Goal: Contribute content: Contribute content

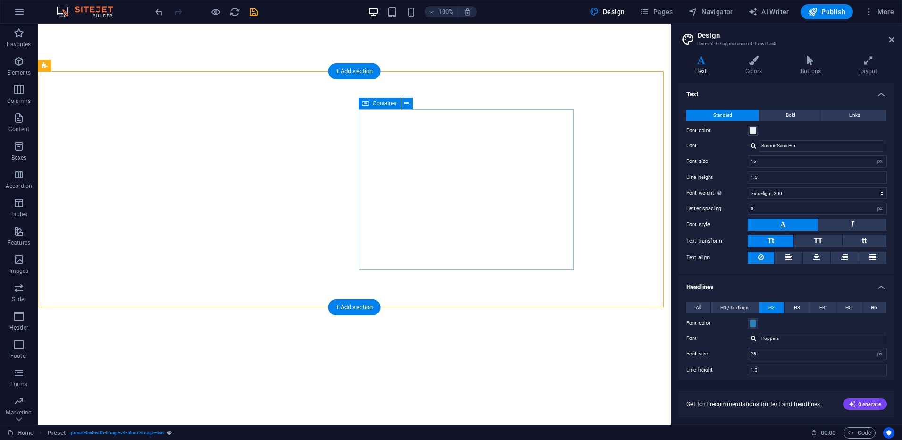
select select "px"
select select "200"
select select "px"
select select "600"
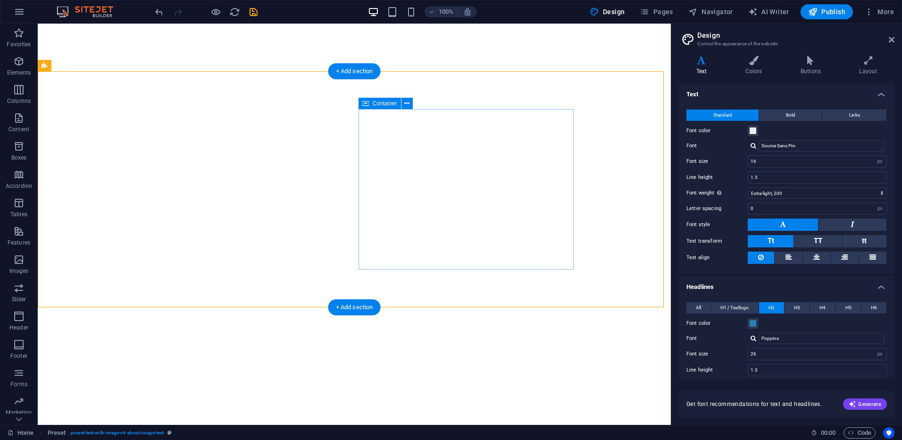
select select "px"
select select "rem"
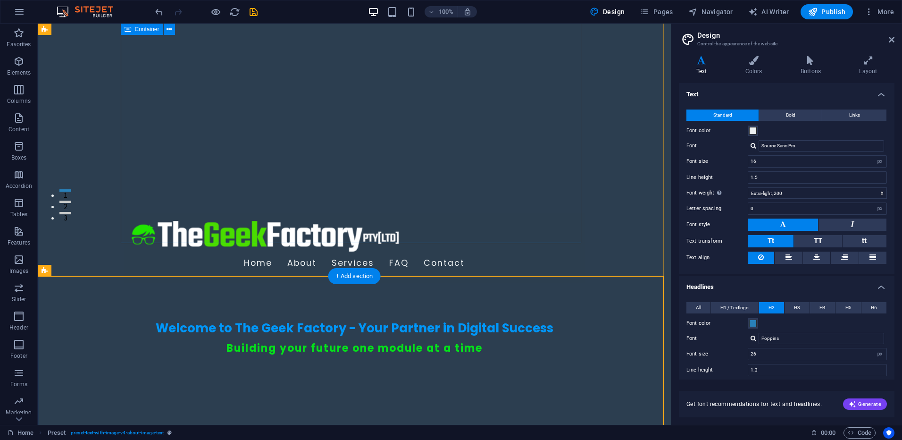
scroll to position [212, 0]
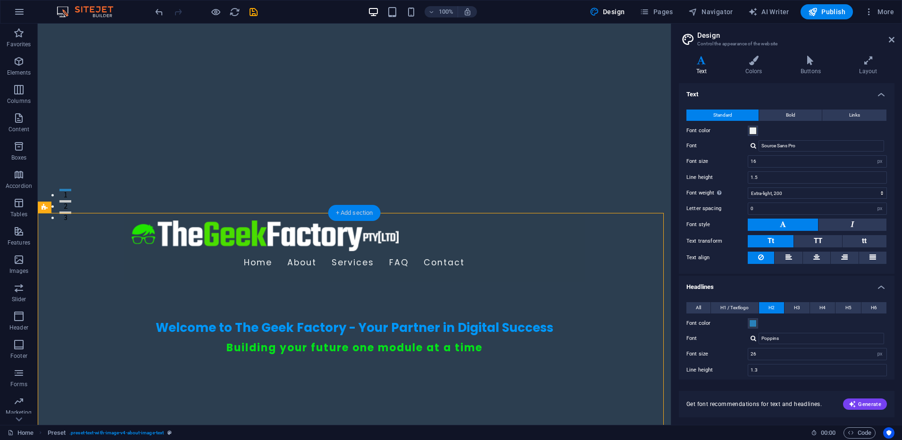
click at [352, 214] on div "+ Add section" at bounding box center [354, 213] width 52 height 16
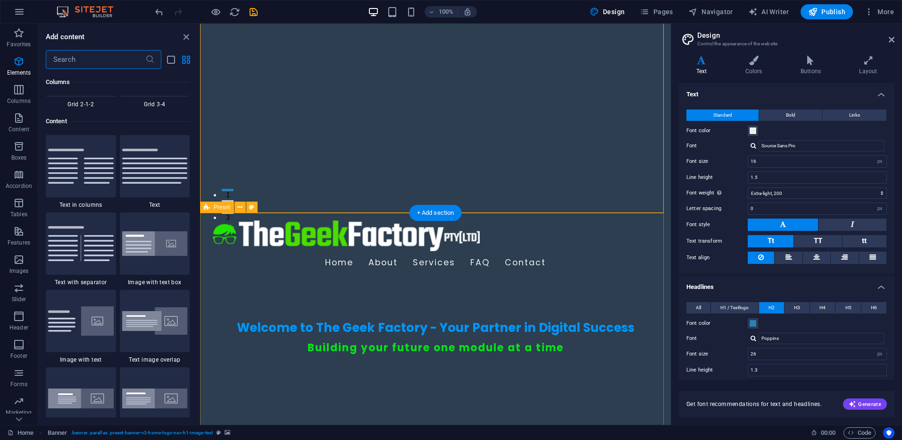
scroll to position [1651, 0]
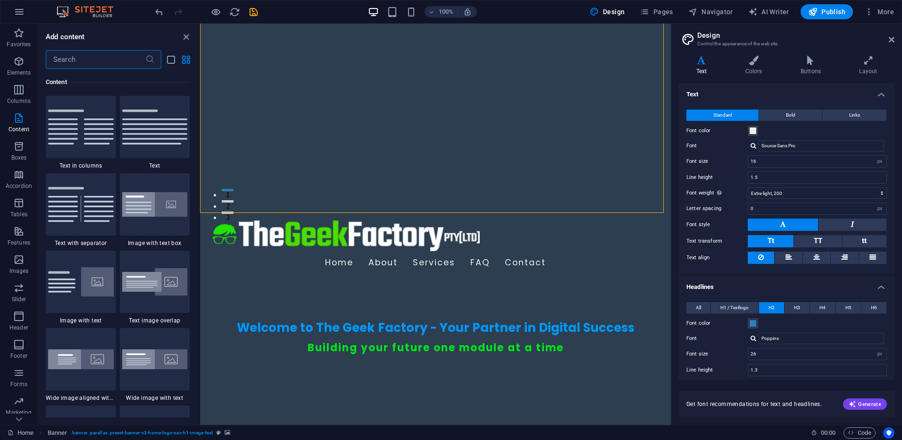
click at [88, 65] on input "text" at bounding box center [96, 59] width 100 height 19
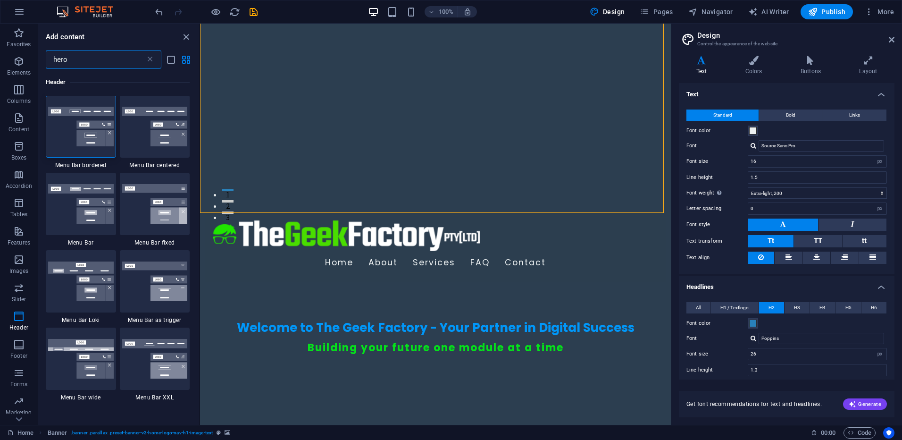
scroll to position [0, 0]
type input "h"
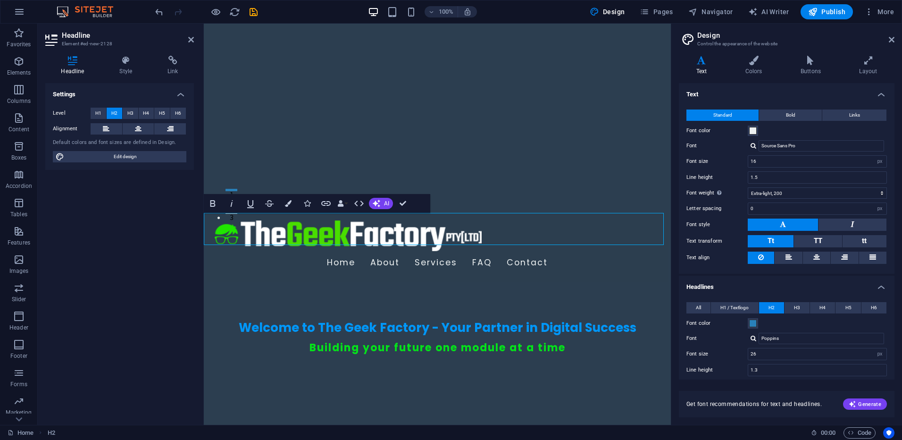
drag, startPoint x: 379, startPoint y: 238, endPoint x: 201, endPoint y: 219, distance: 178.9
click at [290, 205] on icon "button" at bounding box center [288, 203] width 7 height 7
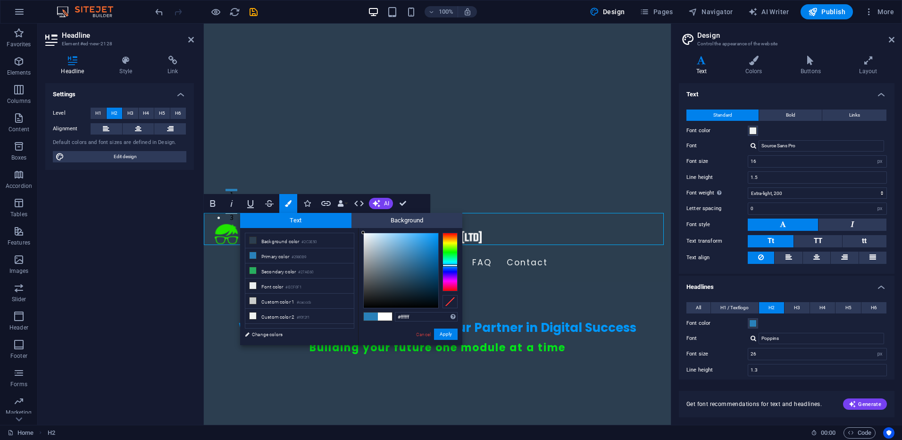
drag, startPoint x: 377, startPoint y: 254, endPoint x: 323, endPoint y: 218, distance: 64.9
click at [324, 218] on div "Text Background less Background color #2C3E50 Primary color #2980B9 Secondary c…" at bounding box center [351, 279] width 222 height 132
type input "#ffffff"
click at [362, 232] on div at bounding box center [362, 232] width 3 height 3
click at [439, 331] on button "Apply" at bounding box center [446, 333] width 24 height 11
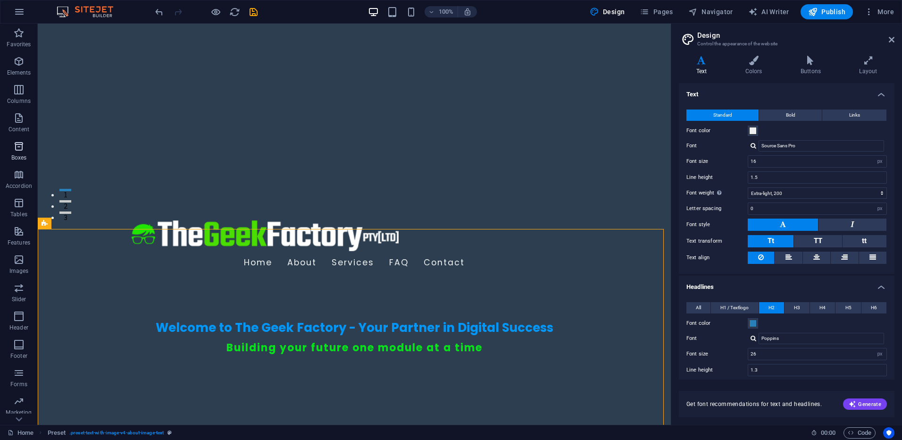
click at [18, 147] on icon "button" at bounding box center [18, 146] width 11 height 11
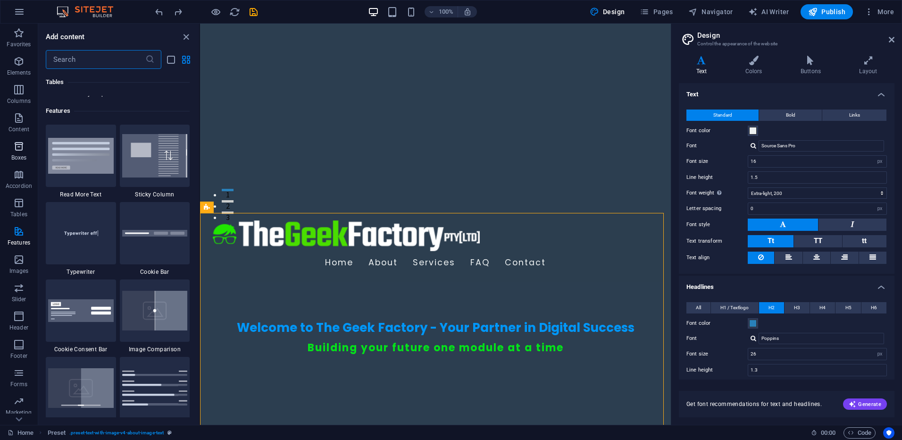
scroll to position [3641, 0]
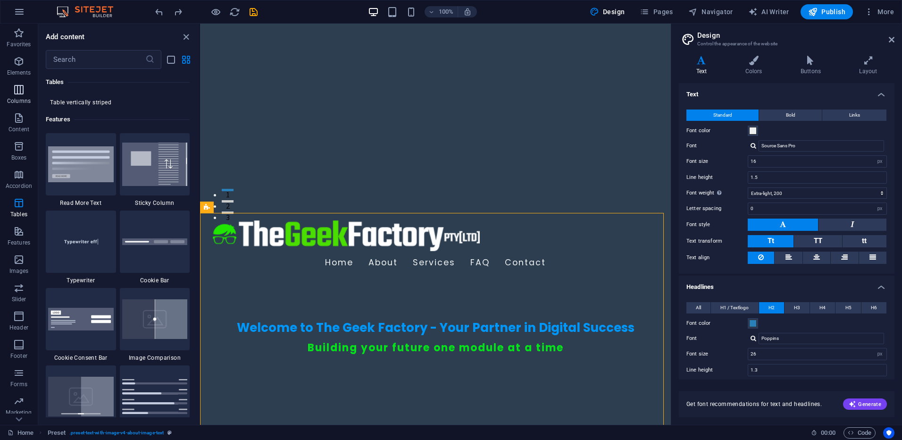
click at [23, 93] on icon "button" at bounding box center [18, 89] width 11 height 11
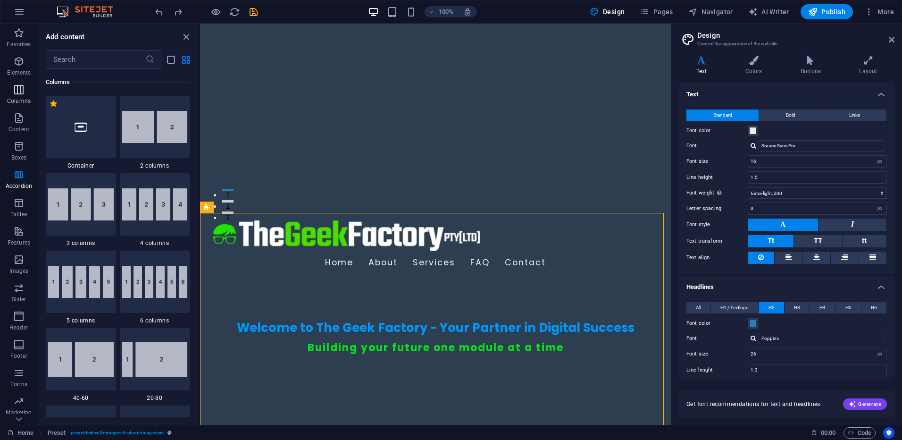
scroll to position [467, 0]
click at [21, 60] on icon "button" at bounding box center [18, 61] width 11 height 11
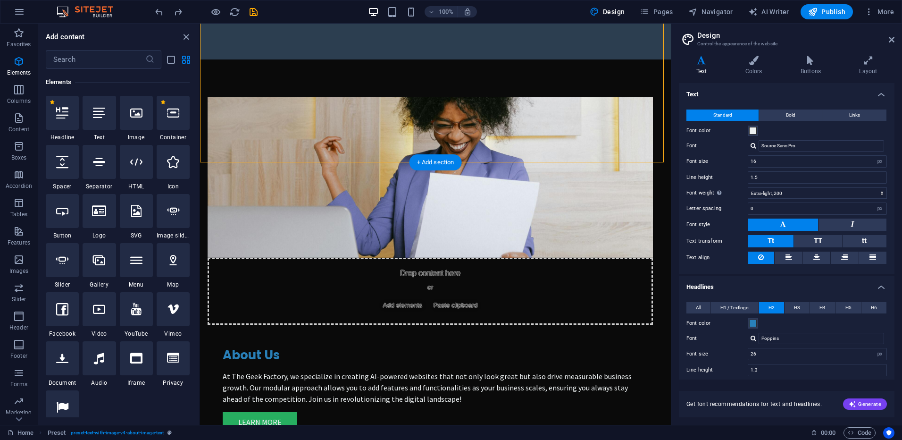
scroll to position [589, 0]
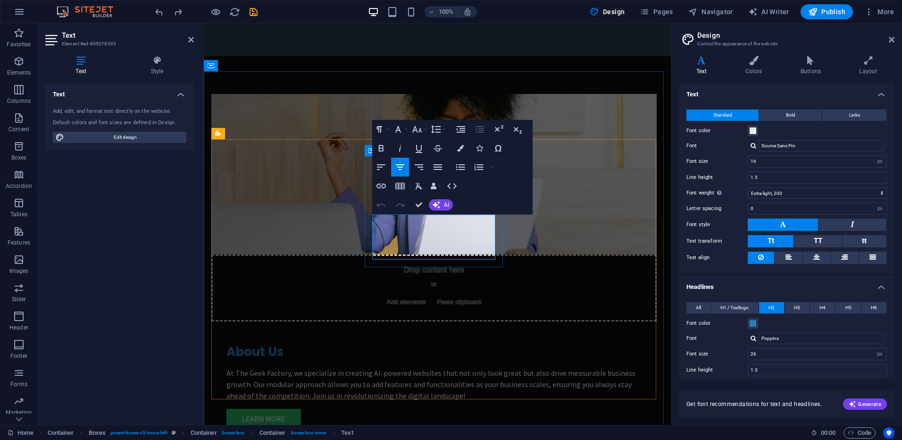
drag, startPoint x: 483, startPoint y: 254, endPoint x: 577, endPoint y: 231, distance: 96.7
